Goal: Book appointment/travel/reservation

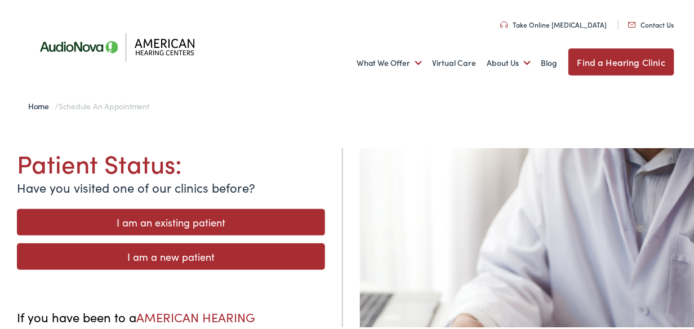
click at [204, 252] on link "I am a new patient" at bounding box center [171, 254] width 308 height 26
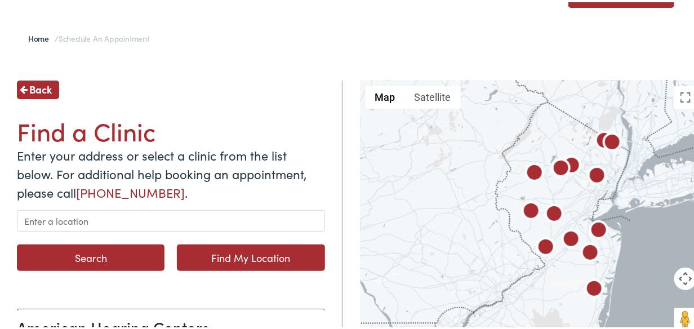
scroll to position [70, 0]
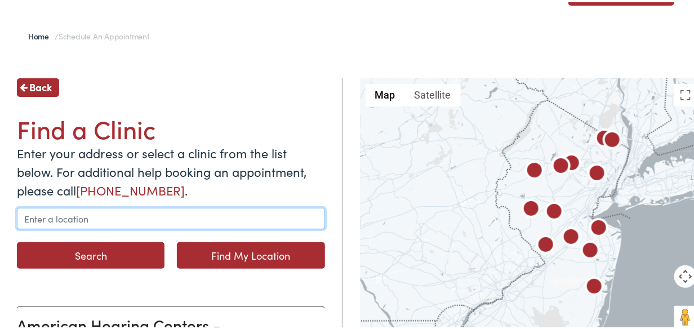
click at [136, 209] on input "text" at bounding box center [171, 216] width 308 height 21
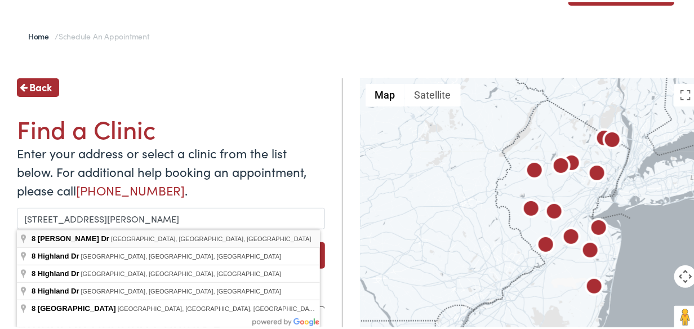
type input "8 Hiland Dr, Hillsborough Township, NJ, USA"
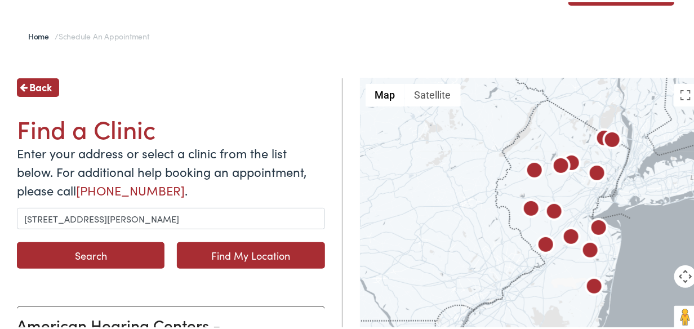
click at [66, 257] on button "Search" at bounding box center [91, 253] width 148 height 26
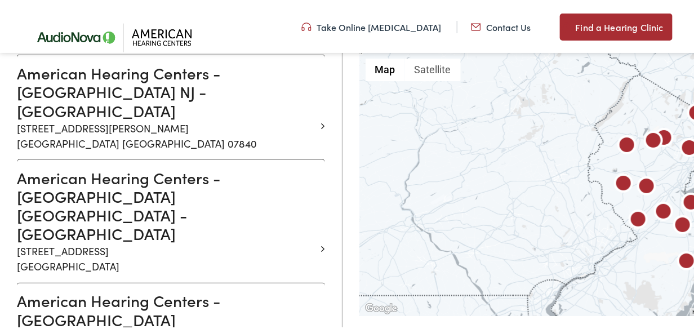
scroll to position [535, 0]
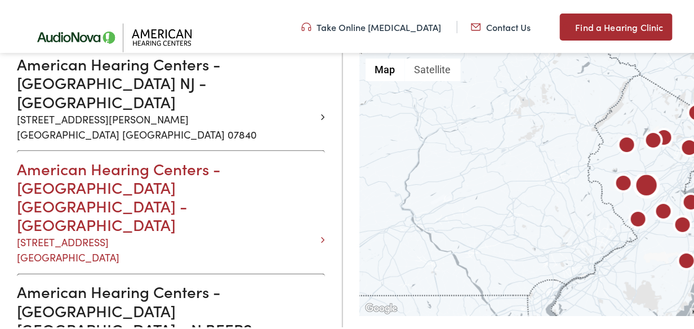
click at [94, 157] on h3 "American Hearing Centers - HILLSBOROUGH NJ - OMNI" at bounding box center [167, 194] width 300 height 75
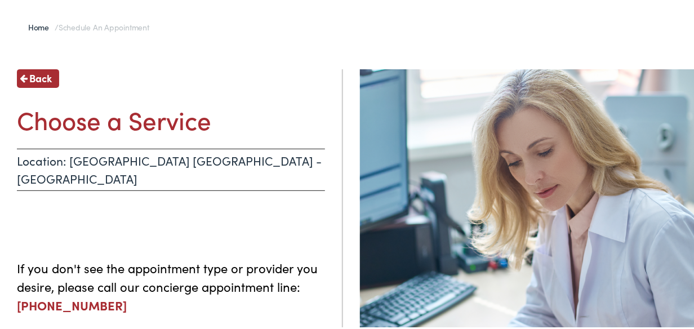
scroll to position [80, 0]
